Goal: Transaction & Acquisition: Subscribe to service/newsletter

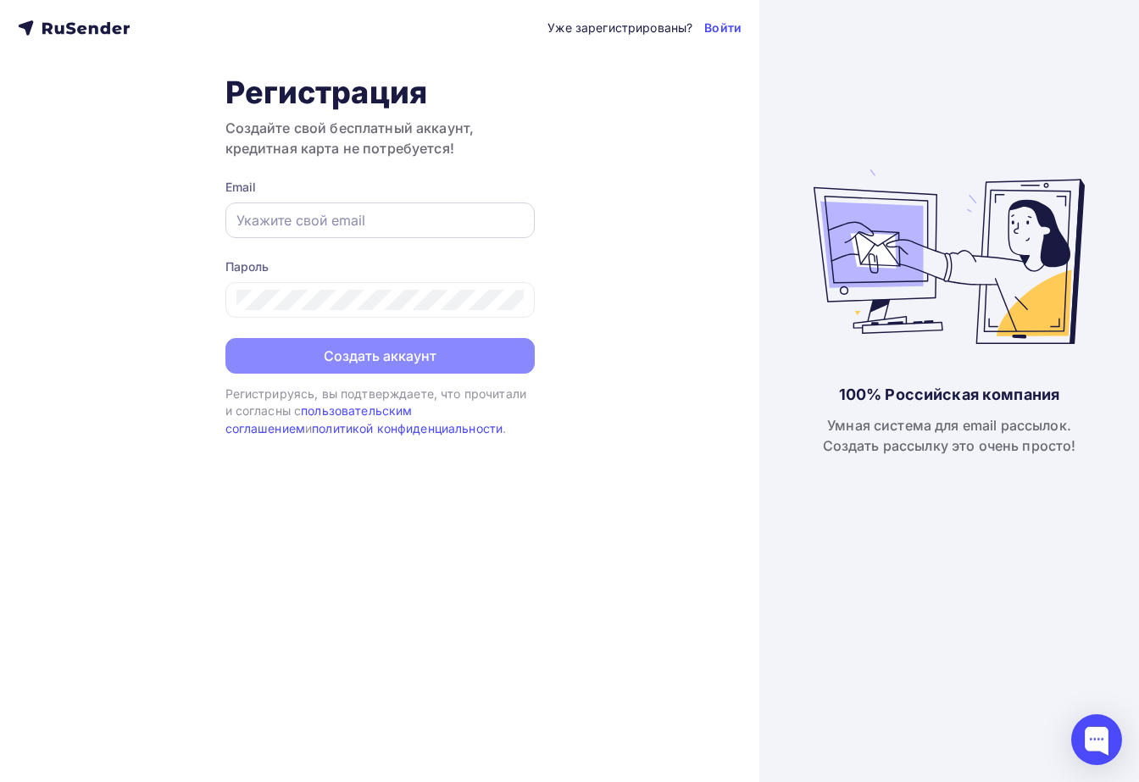
click at [446, 209] on div at bounding box center [379, 220] width 309 height 36
paste input "[EMAIL_ADDRESS][DOMAIN_NAME]"
type input "[EMAIL_ADDRESS][DOMAIN_NAME]"
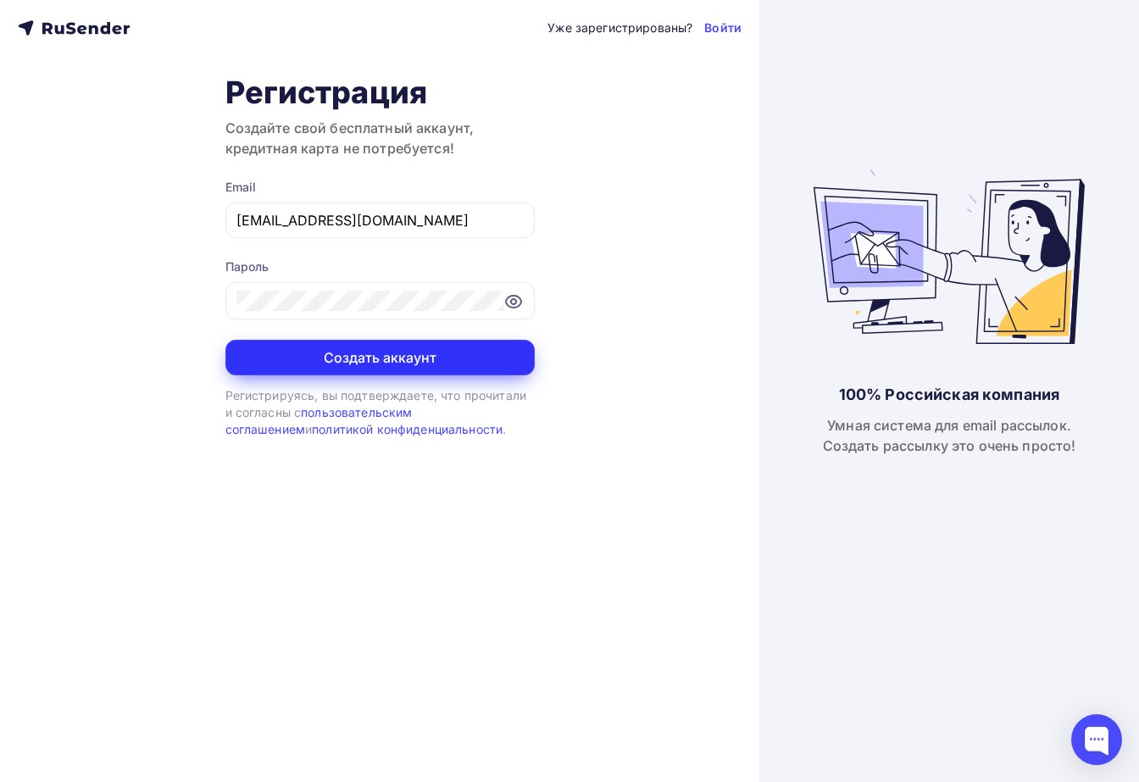
click at [313, 366] on button "Создать аккаунт" at bounding box center [379, 358] width 309 height 36
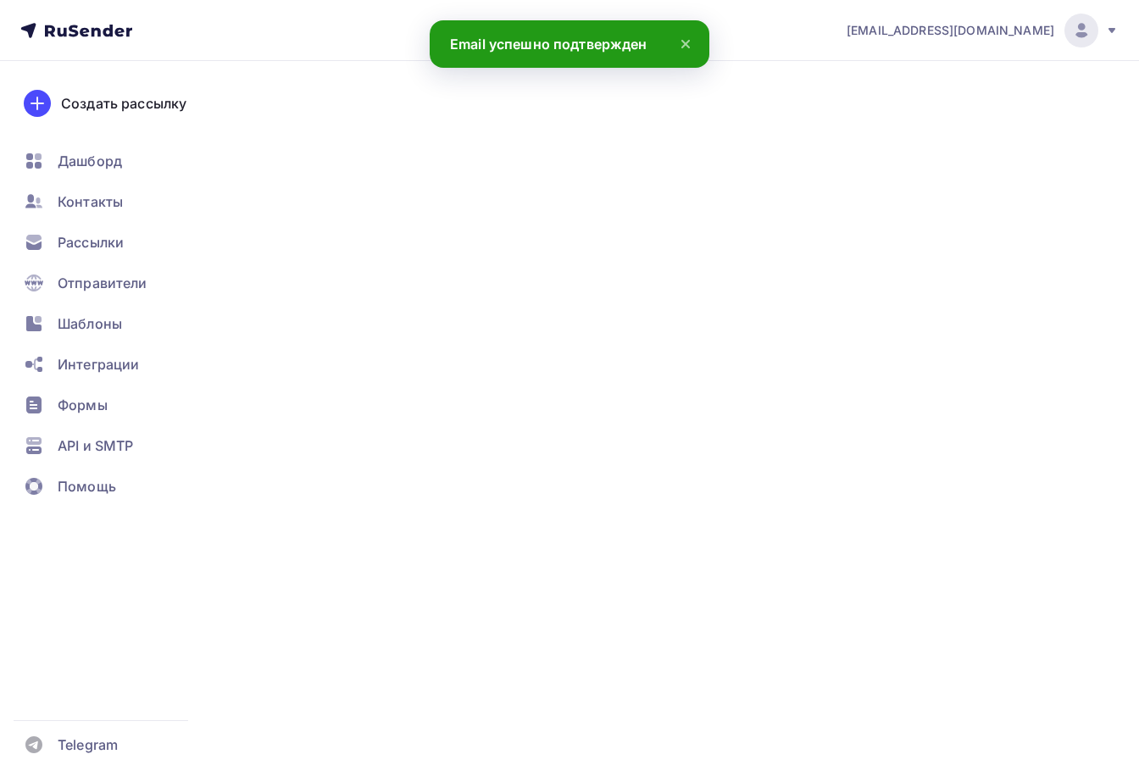
click at [680, 42] on icon at bounding box center [685, 44] width 20 height 20
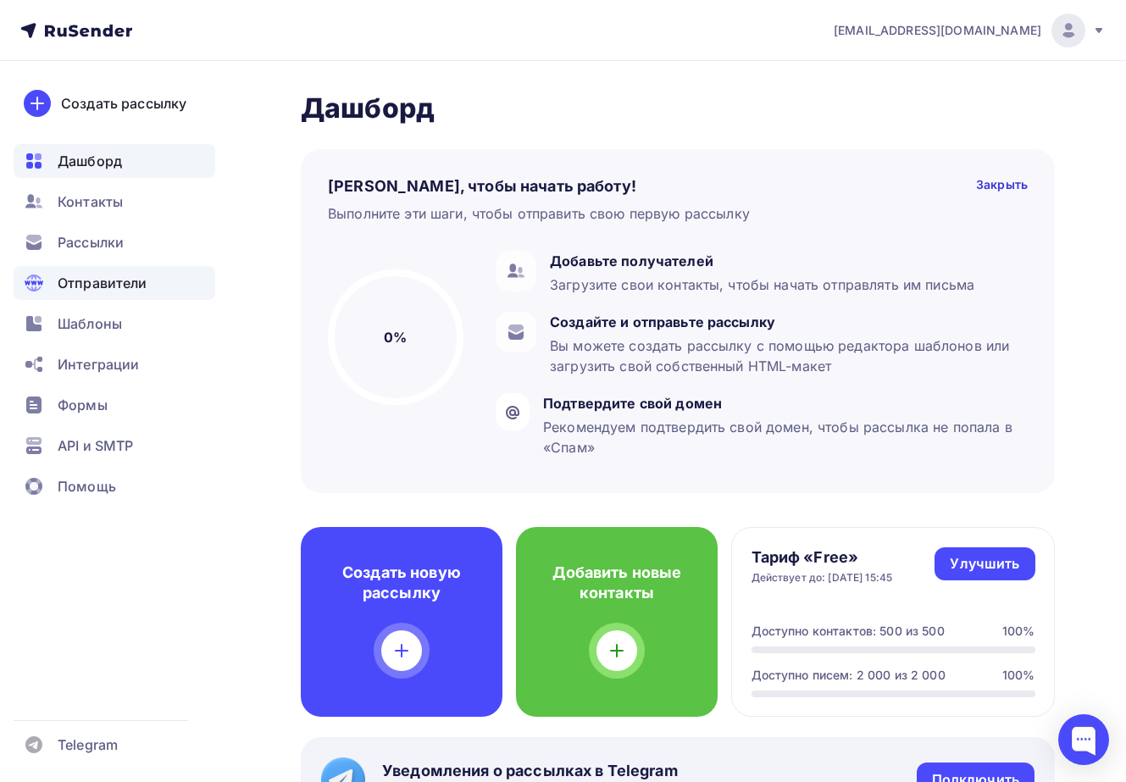
click at [113, 285] on span "Отправители" at bounding box center [103, 283] width 90 height 20
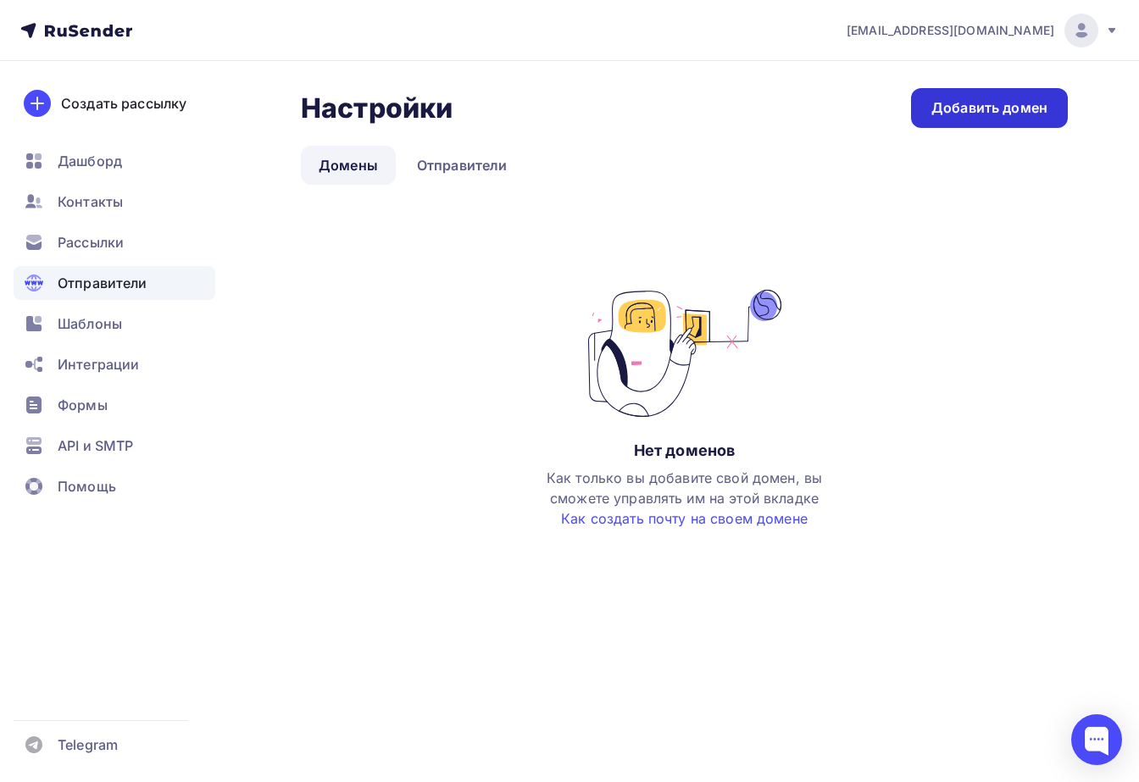
click at [1028, 101] on div "Добавить домен" at bounding box center [989, 107] width 116 height 19
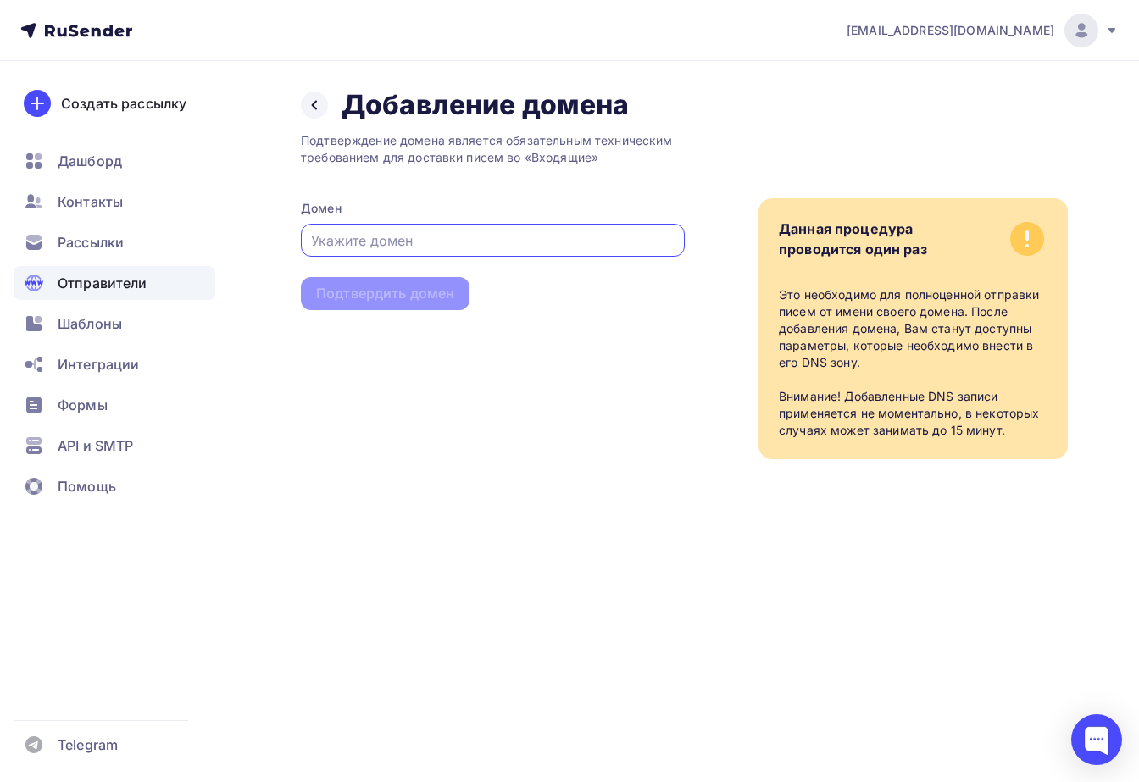
click at [324, 242] on input "text" at bounding box center [493, 240] width 364 height 20
type input "[DOMAIN_NAME]"
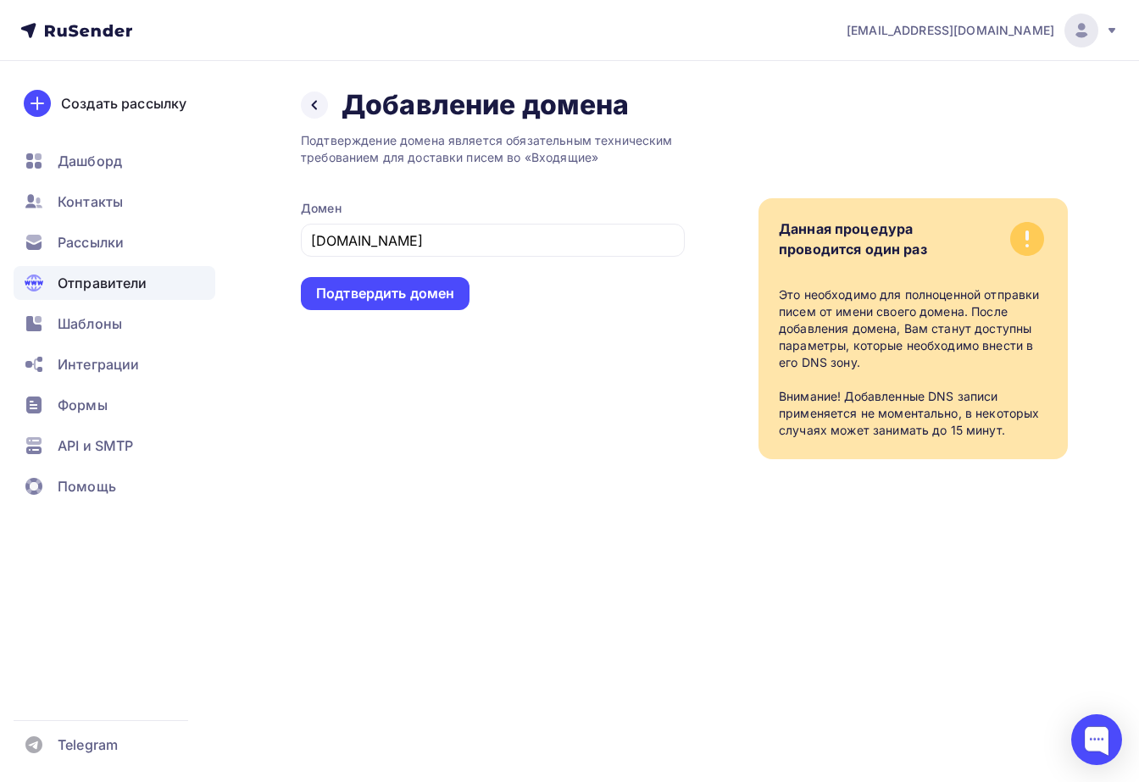
click at [362, 292] on div "Подтвердить домен" at bounding box center [385, 293] width 138 height 19
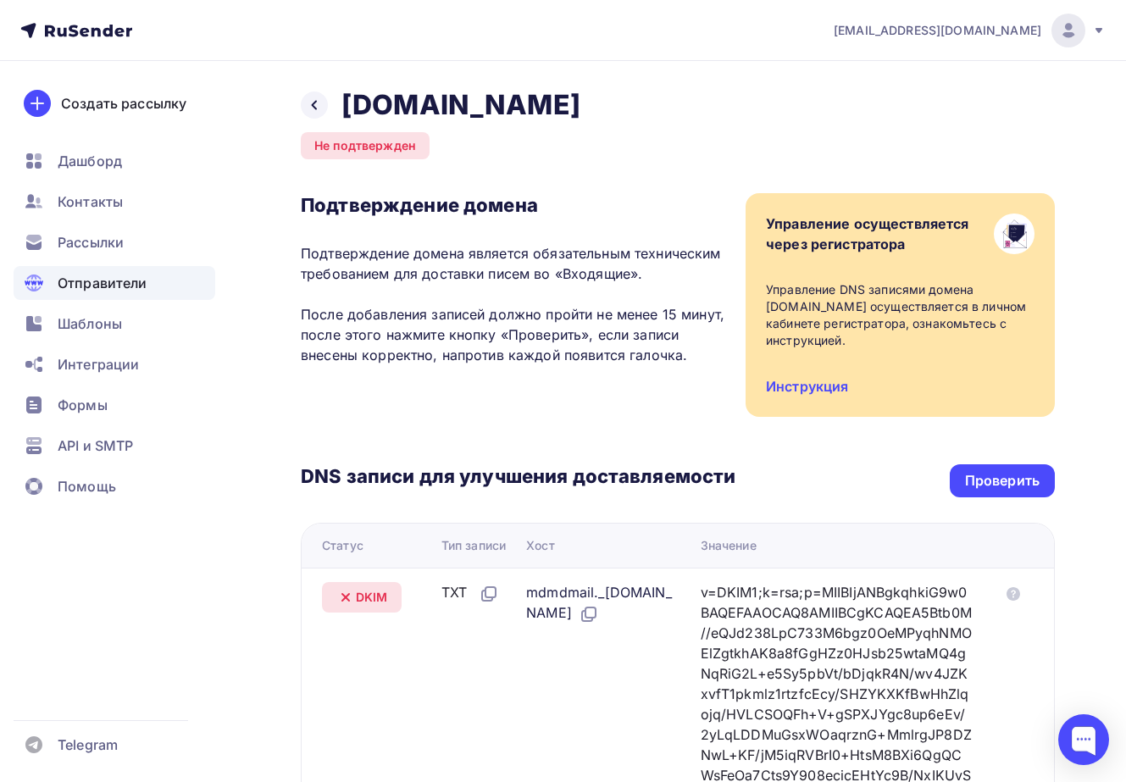
click at [674, 465] on h3 "DNS записи для улучшения доставляемости" at bounding box center [518, 477] width 435 height 27
click at [592, 612] on icon at bounding box center [587, 616] width 10 height 10
drag, startPoint x: 531, startPoint y: 596, endPoint x: 677, endPoint y: 596, distance: 145.7
click at [673, 596] on div "mdmdmail._[DOMAIN_NAME]" at bounding box center [599, 603] width 147 height 42
copy div "mdmdmail._domainkey"
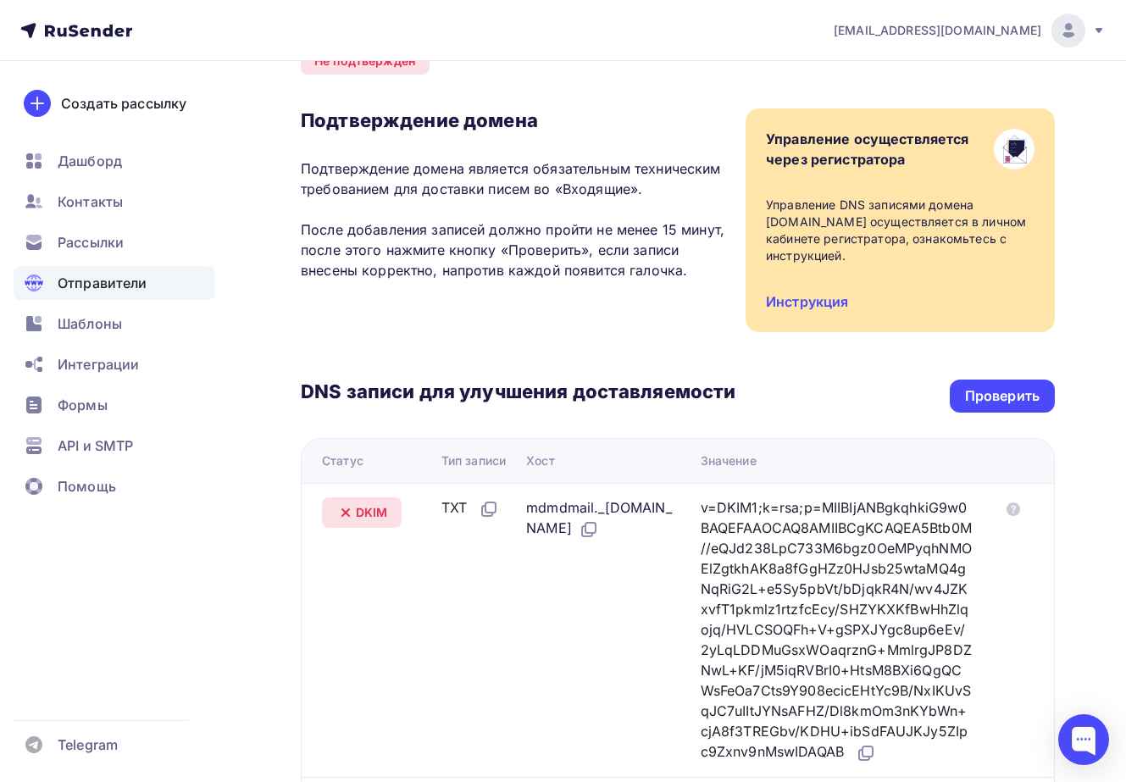
scroll to position [254, 0]
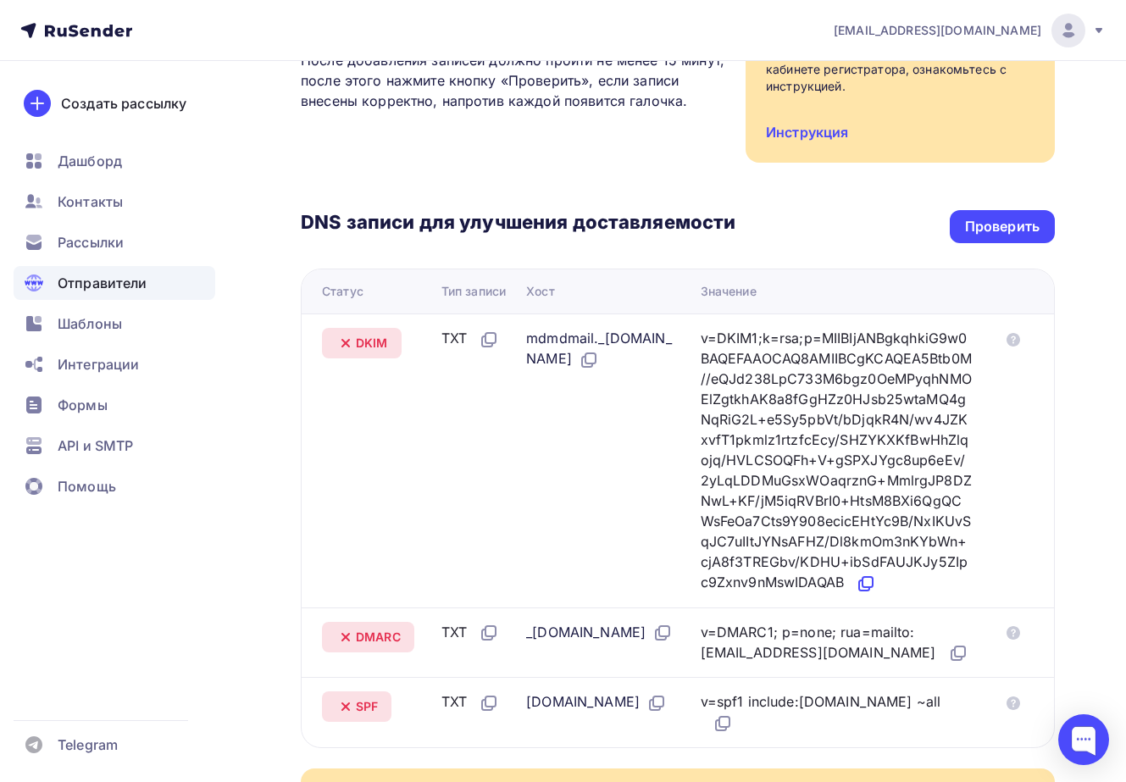
click at [873, 587] on icon at bounding box center [867, 582] width 10 height 10
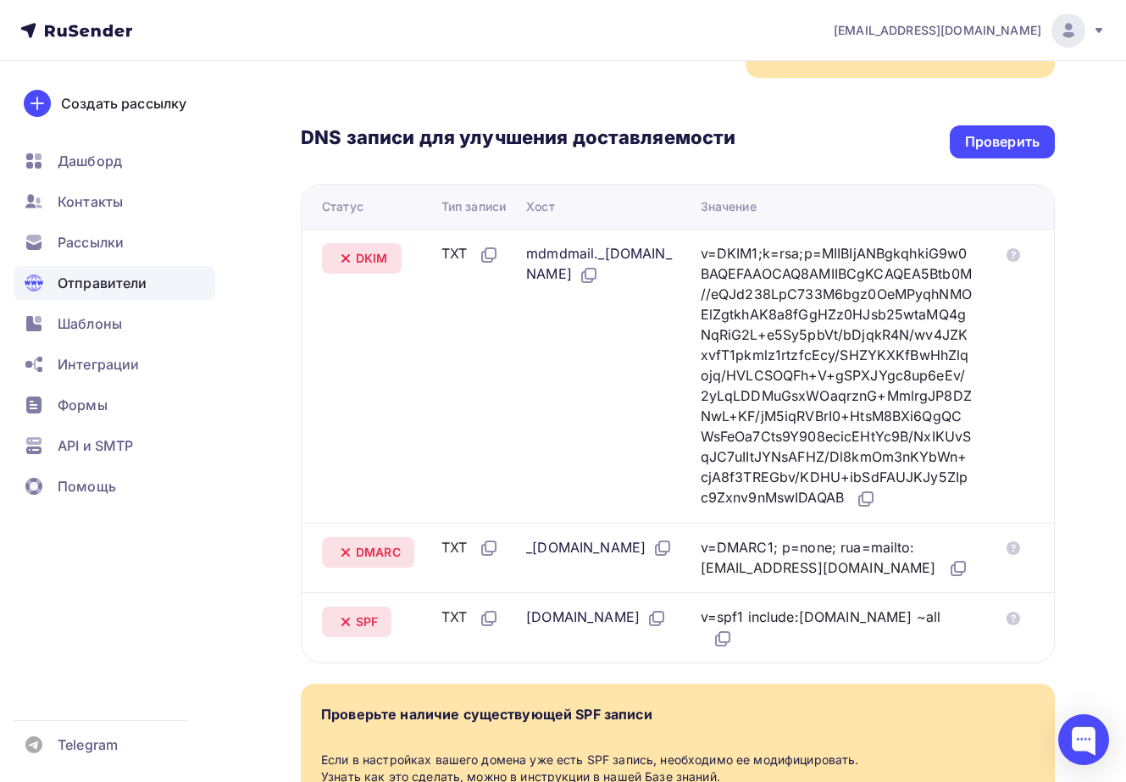
drag, startPoint x: 533, startPoint y: 568, endPoint x: 577, endPoint y: 568, distance: 44.1
click at [577, 559] on div "_[DOMAIN_NAME]" at bounding box center [599, 548] width 147 height 22
copy div "_dmarc"
click at [948, 579] on icon at bounding box center [958, 568] width 20 height 20
click at [726, 646] on icon at bounding box center [721, 640] width 10 height 10
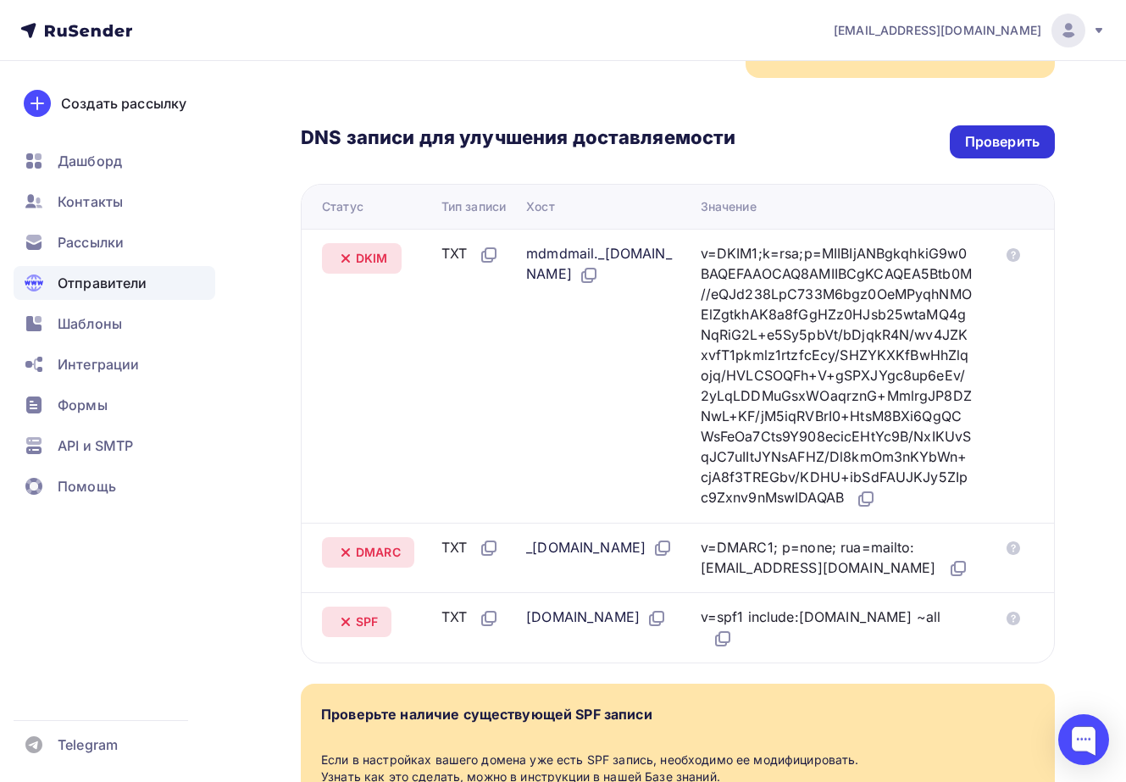
click at [964, 140] on div "Проверить" at bounding box center [1002, 141] width 105 height 33
click at [1031, 143] on div "Проверить" at bounding box center [1002, 141] width 75 height 19
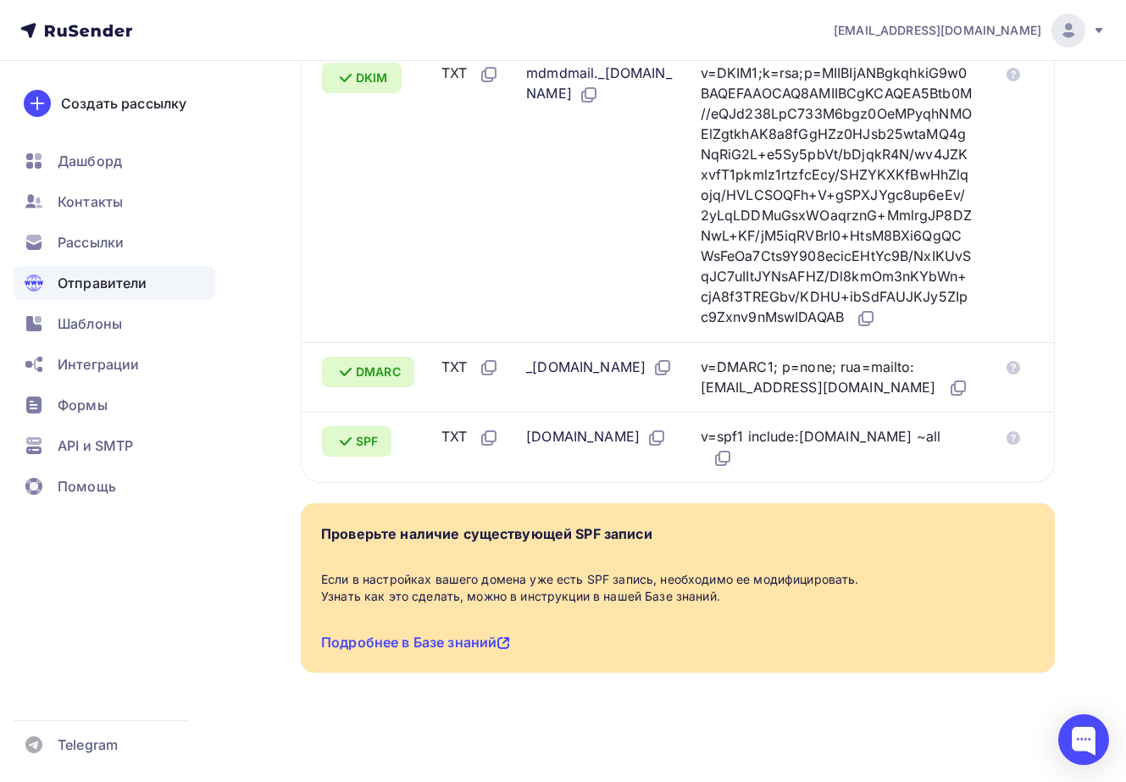
scroll to position [0, 0]
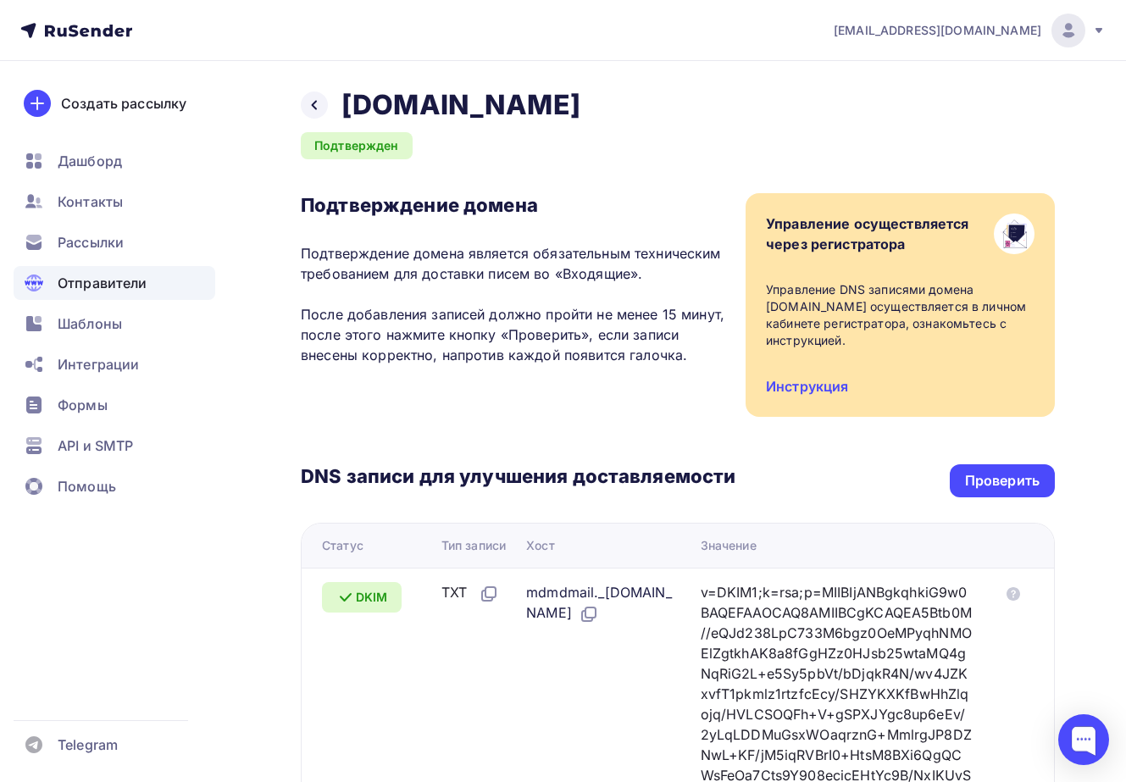
click at [682, 218] on div "Подтверждение домена Подтверждение домена является обязательным техническим тре…" at bounding box center [514, 285] width 427 height 184
drag, startPoint x: 640, startPoint y: 92, endPoint x: 492, endPoint y: 131, distance: 152.5
click at [492, 131] on div "Назад [DOMAIN_NAME] Подтвержден Подтверждение домена Подтверждение домена являе…" at bounding box center [678, 660] width 754 height 1145
